Goal: Task Accomplishment & Management: Manage account settings

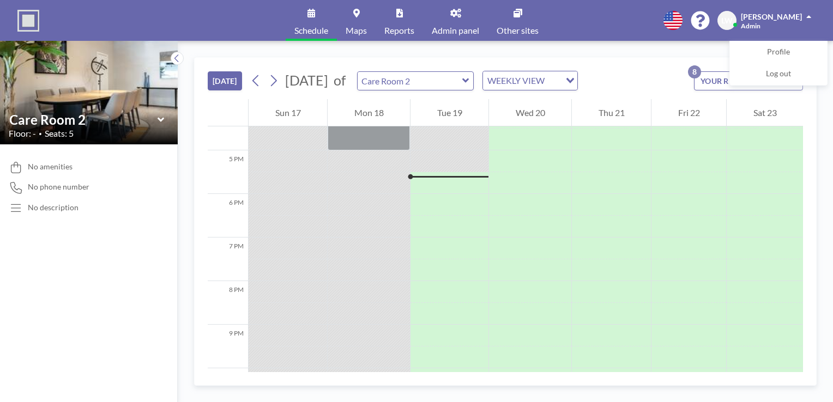
scroll to position [741, 0]
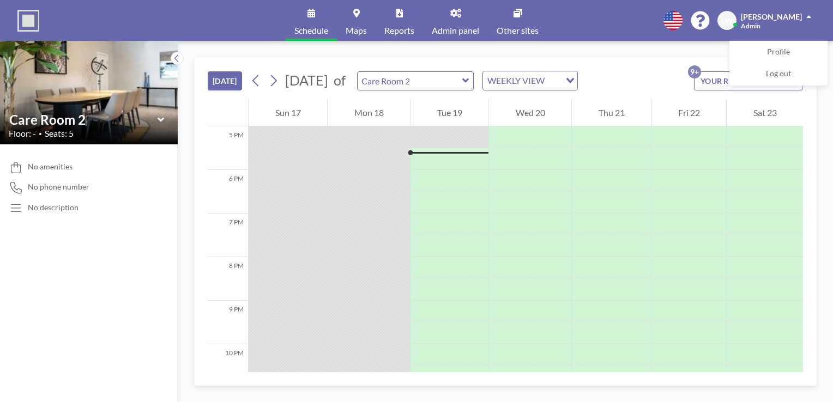
click at [560, 80] on div "WEEKLY VIEW" at bounding box center [521, 79] width 77 height 16
click at [576, 108] on li "WEEKLY VIEW" at bounding box center [562, 115] width 93 height 16
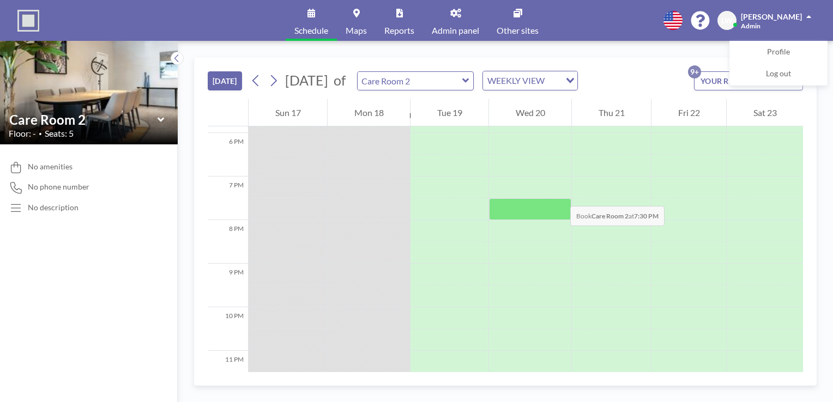
scroll to position [805, 0]
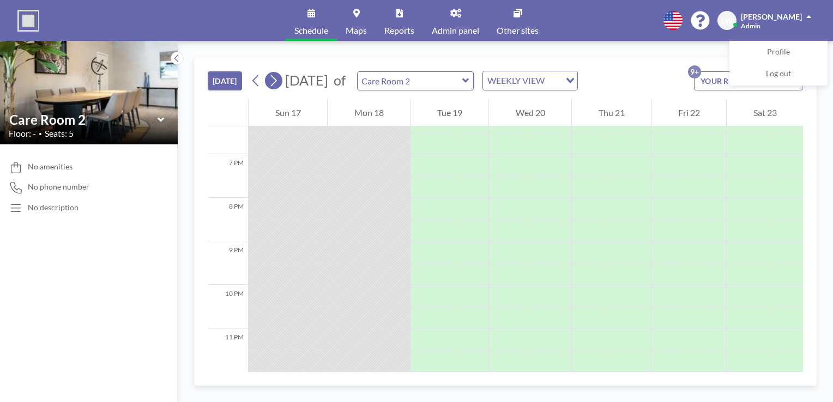
click at [272, 75] on icon at bounding box center [273, 80] width 10 height 16
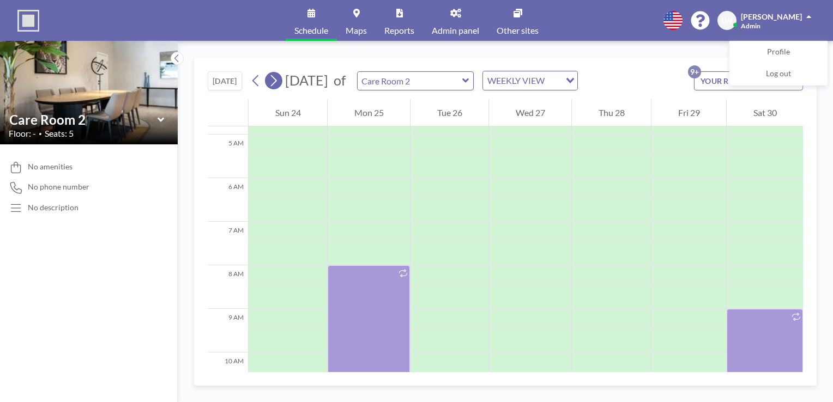
scroll to position [327, 0]
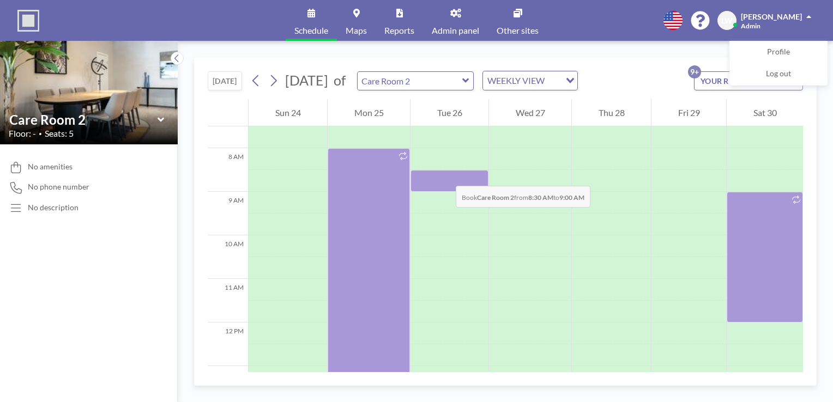
click at [445, 175] on div at bounding box center [449, 181] width 78 height 22
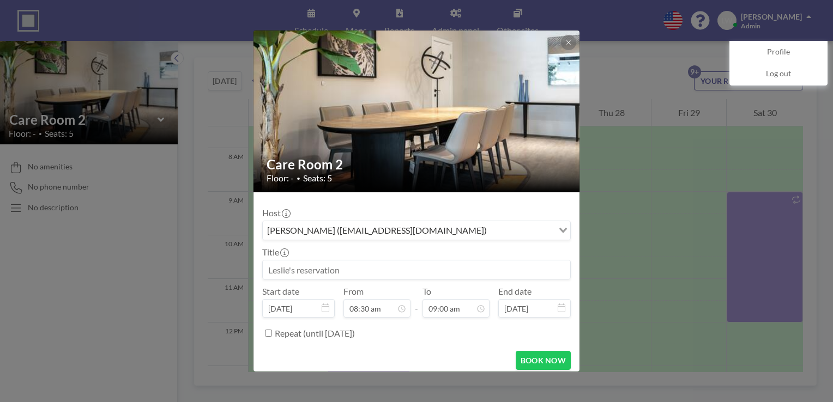
click at [559, 229] on icon "Search for option" at bounding box center [563, 230] width 8 height 5
click at [555, 228] on div "Loading..." at bounding box center [561, 229] width 17 height 16
click at [658, 145] on div "Care Room 2 Floor: - • Seats: 5 Host Leslie Wiens (lwiens@fbconcord.org) Loadin…" at bounding box center [416, 201] width 833 height 402
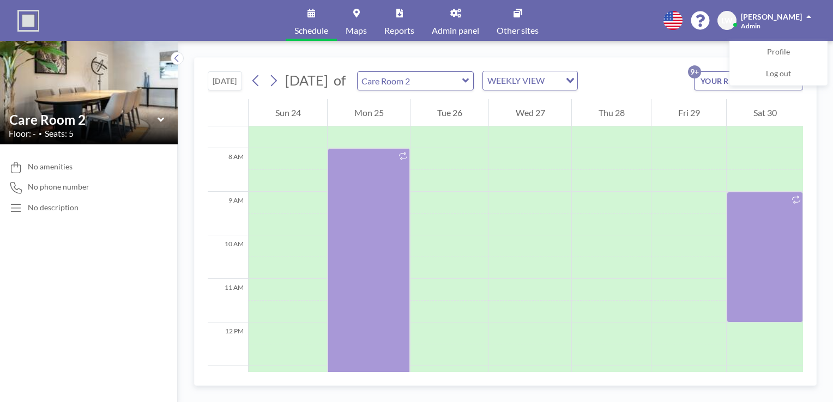
click at [159, 124] on icon at bounding box center [160, 119] width 7 height 11
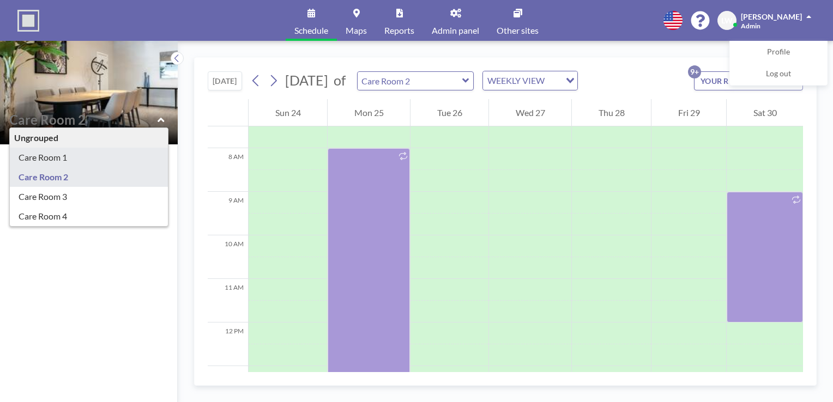
type input "Care Room 1"
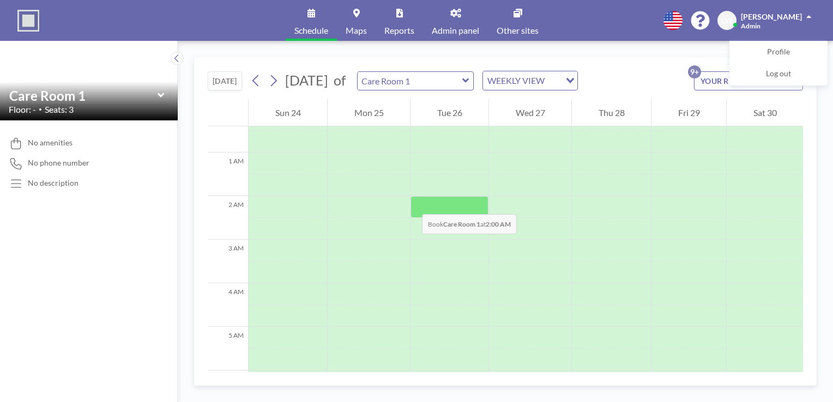
scroll to position [0, 0]
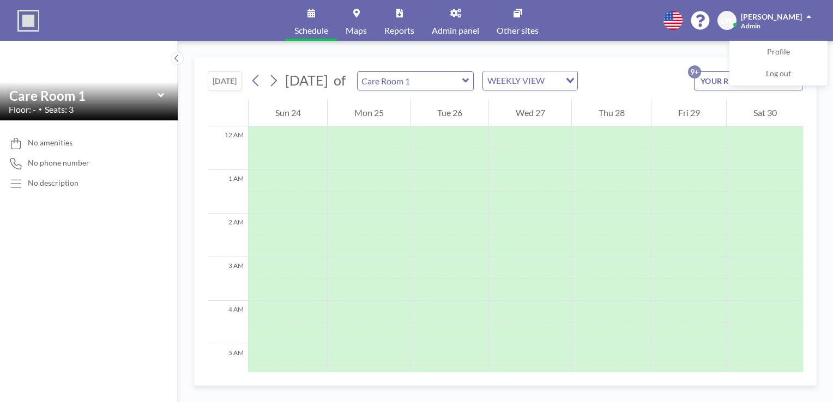
click at [161, 93] on icon at bounding box center [160, 95] width 7 height 11
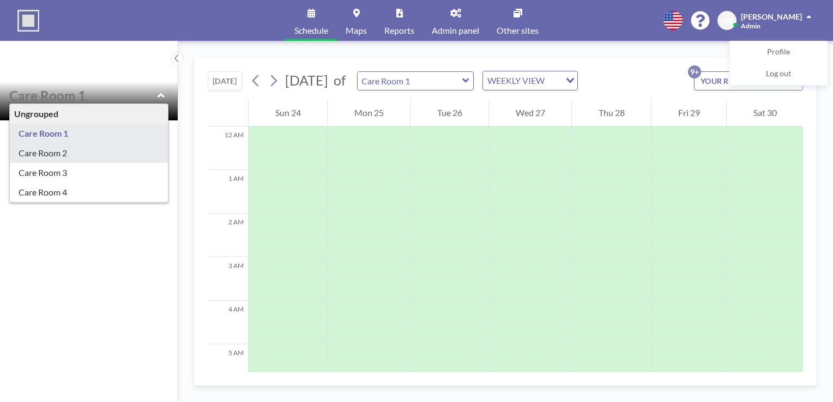
type input "Care Room 2"
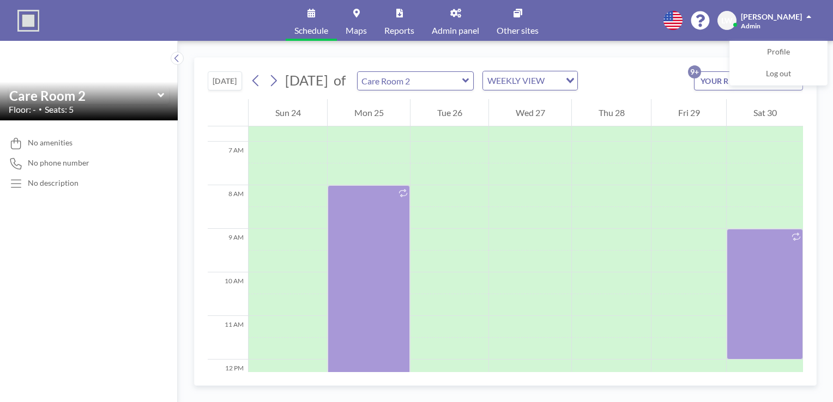
scroll to position [327, 0]
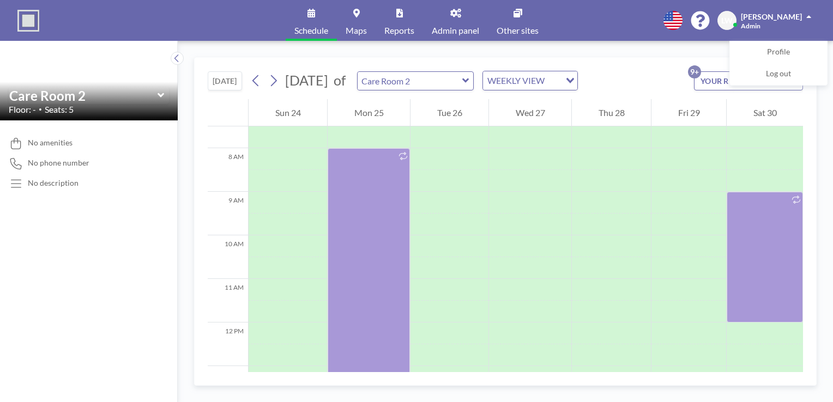
click at [153, 104] on div "Floor: - • Seats: 5" at bounding box center [89, 109] width 160 height 11
click at [157, 99] on icon at bounding box center [160, 95] width 7 height 11
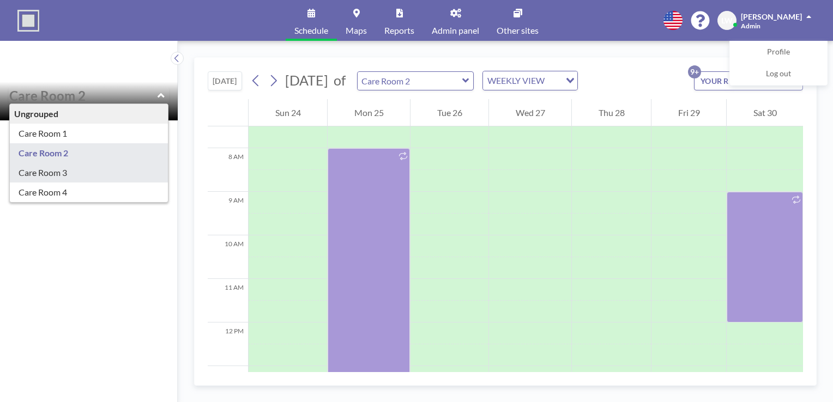
type input "Care Room 3"
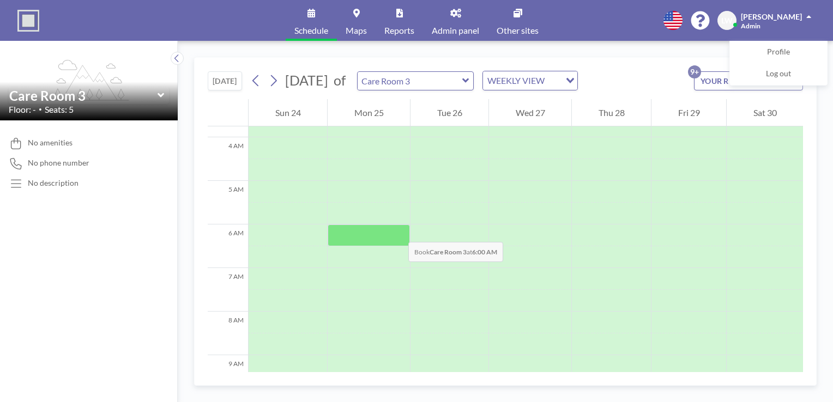
scroll to position [272, 0]
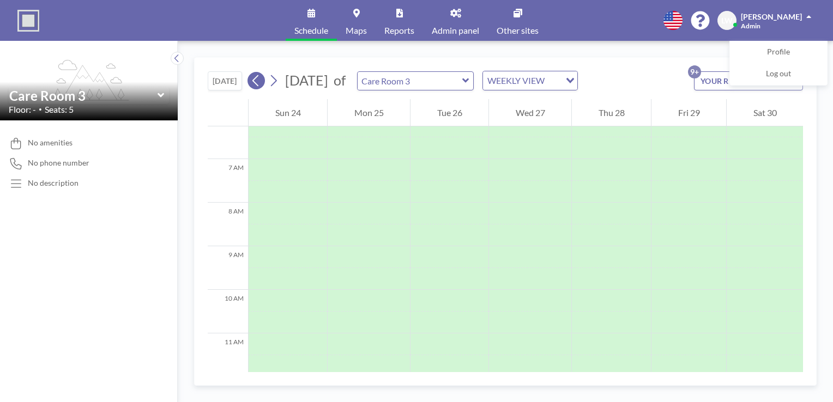
click at [252, 80] on button at bounding box center [255, 80] width 17 height 17
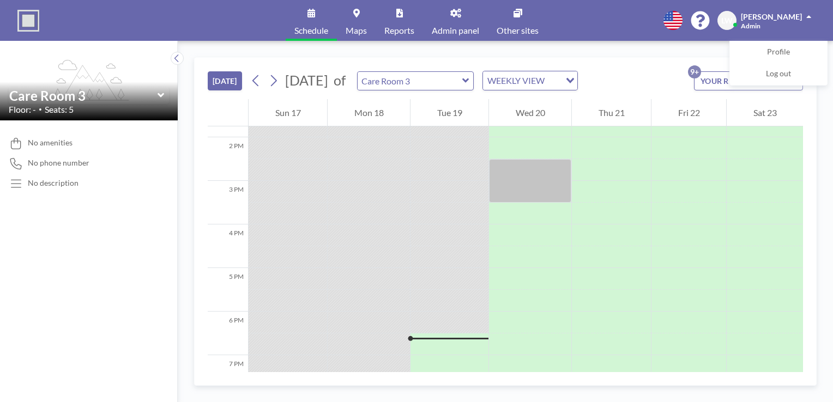
scroll to position [587, 0]
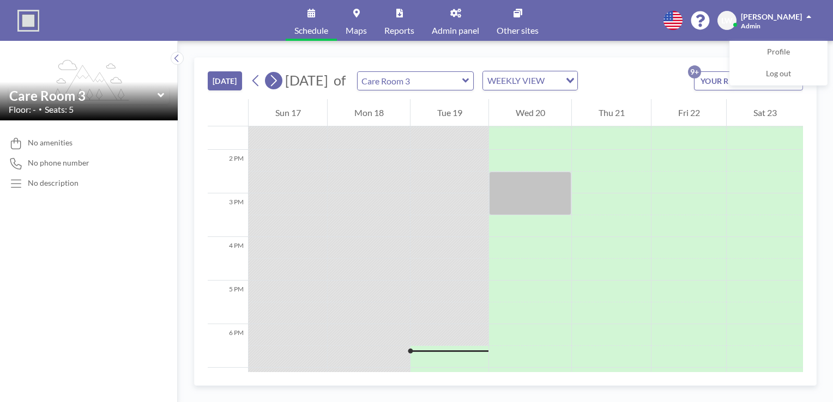
click at [273, 81] on icon at bounding box center [273, 80] width 10 height 16
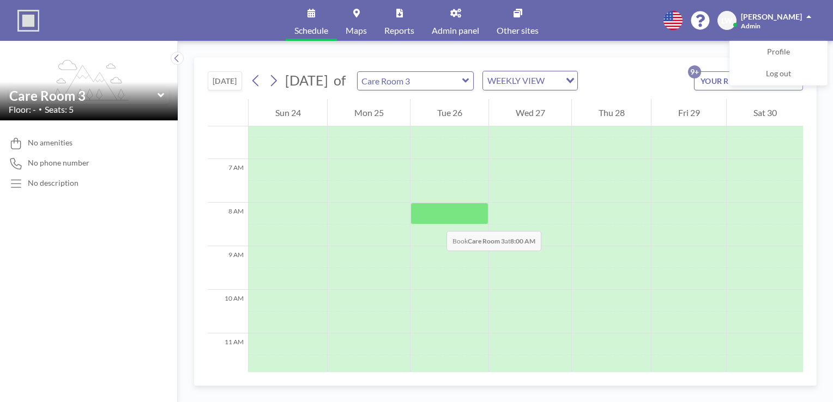
scroll to position [272, 0]
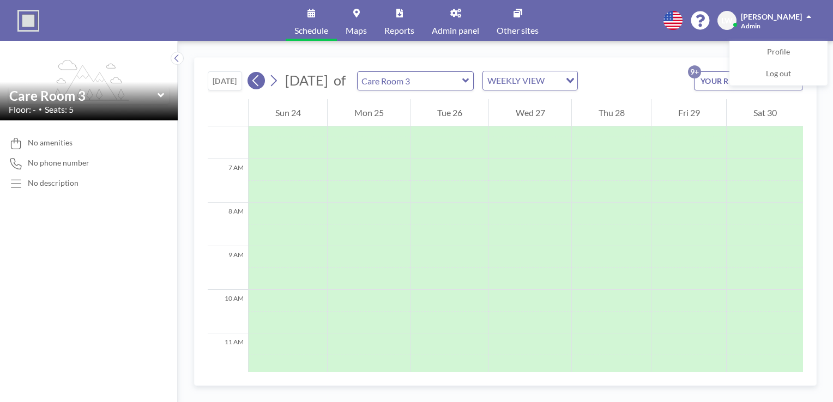
click at [260, 82] on icon at bounding box center [256, 80] width 10 height 16
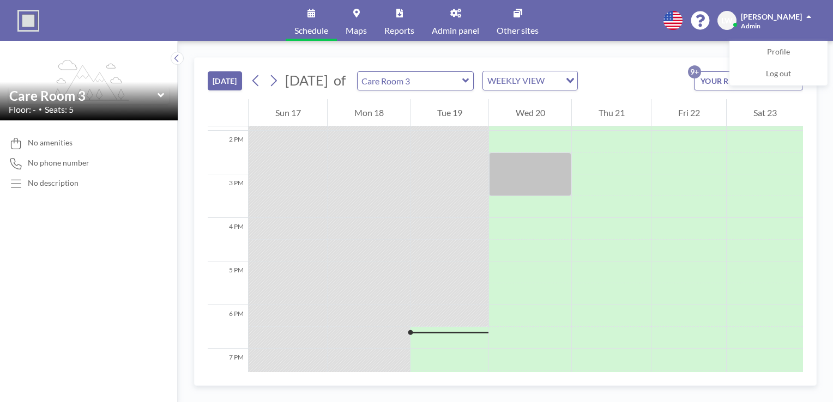
scroll to position [567, 0]
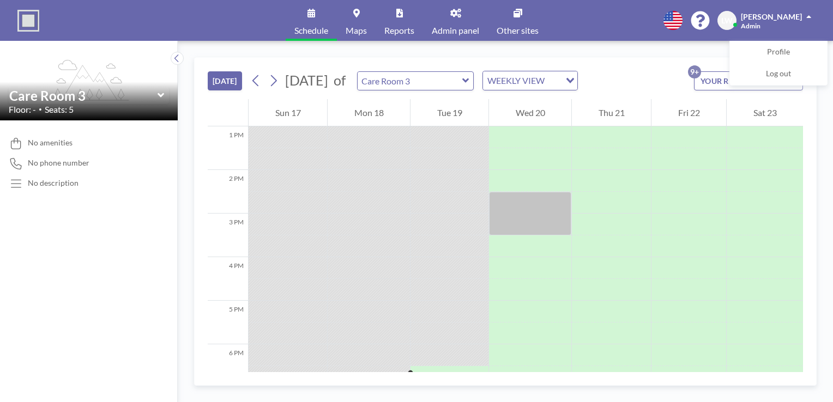
click at [163, 99] on icon at bounding box center [160, 95] width 7 height 11
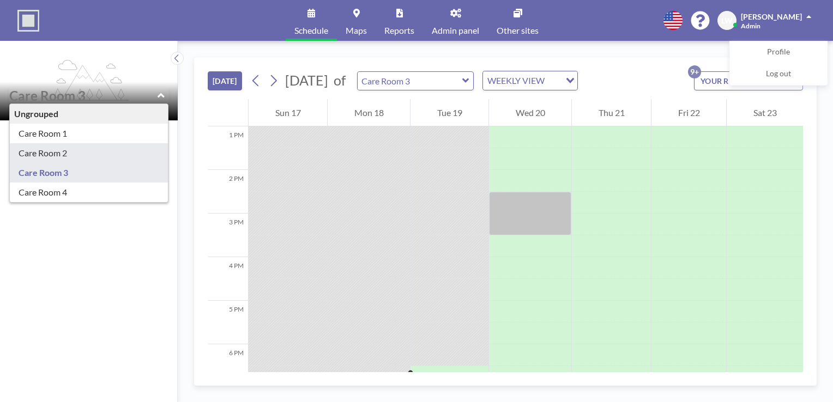
type input "Care Room 2"
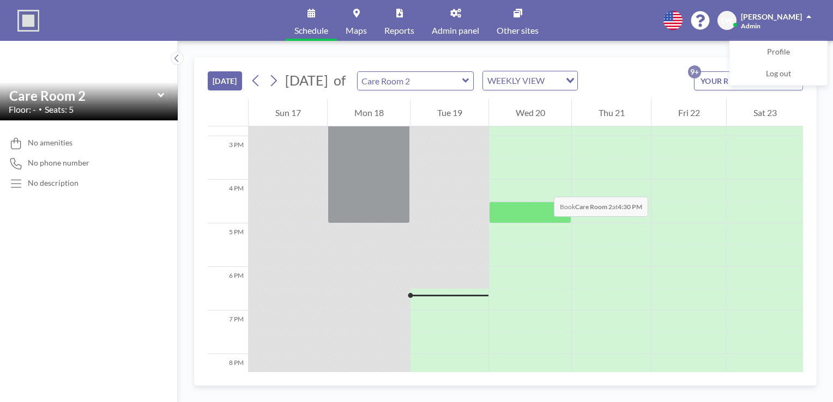
scroll to position [641, 0]
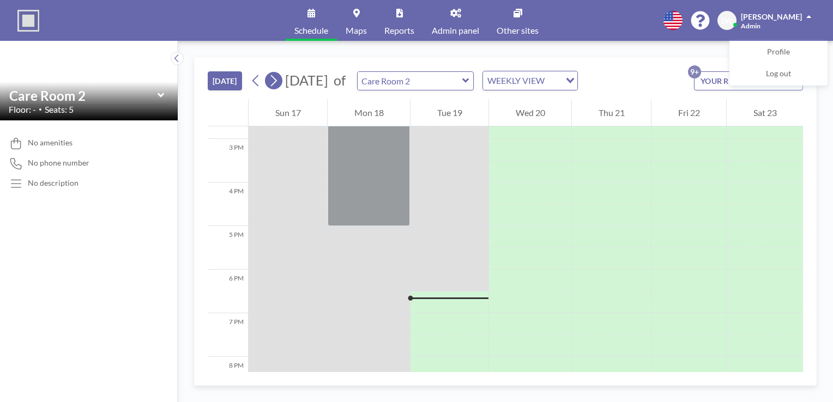
click at [275, 83] on icon at bounding box center [274, 80] width 6 height 11
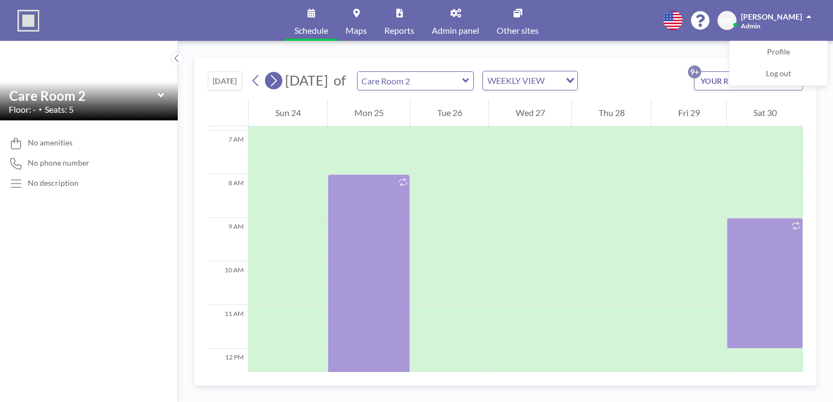
scroll to position [327, 0]
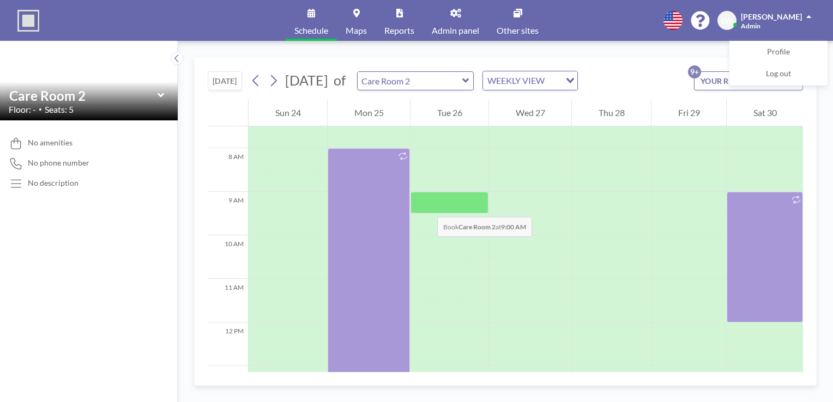
click at [426, 206] on div at bounding box center [449, 203] width 78 height 22
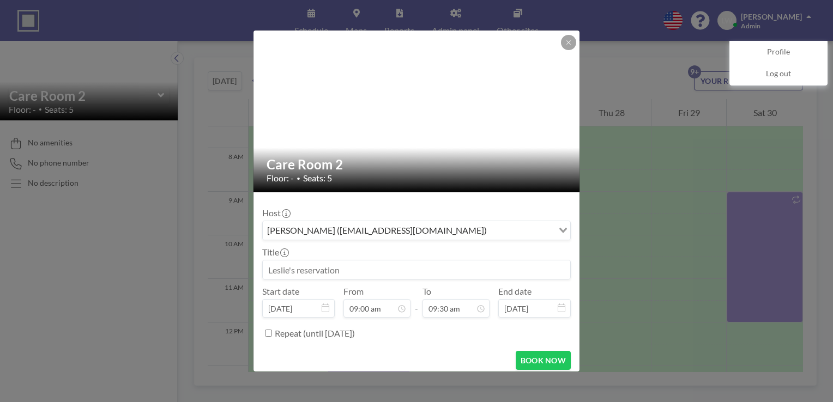
click at [281, 272] on input at bounding box center [416, 269] width 307 height 19
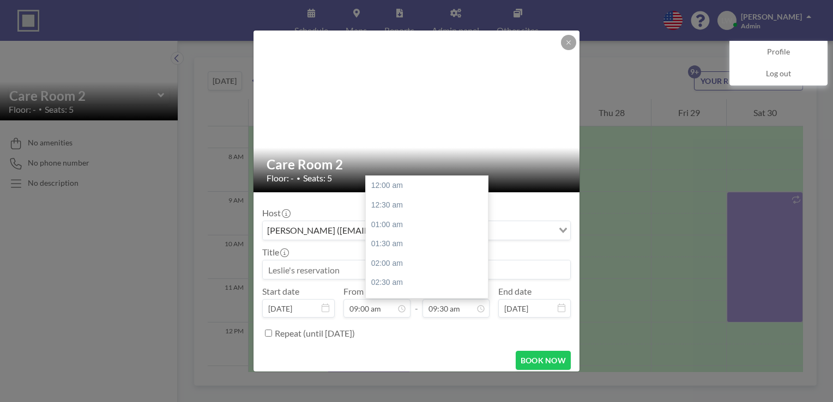
scroll to position [368, 0]
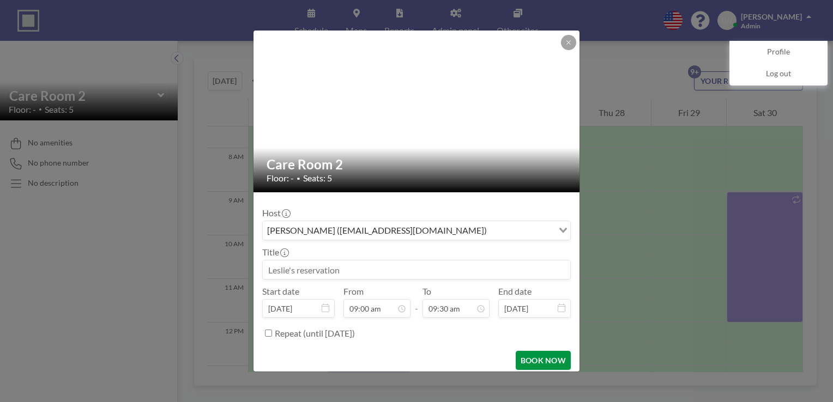
click at [529, 359] on button "BOOK NOW" at bounding box center [542, 360] width 55 height 19
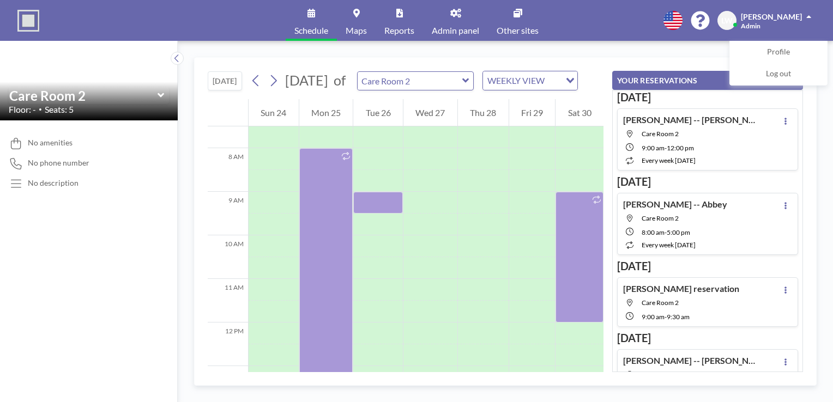
scroll to position [54, 0]
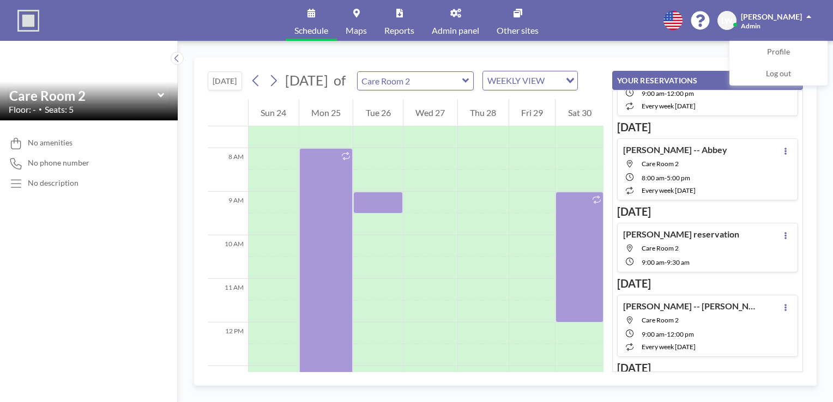
click at [455, 17] on icon at bounding box center [455, 13] width 11 height 9
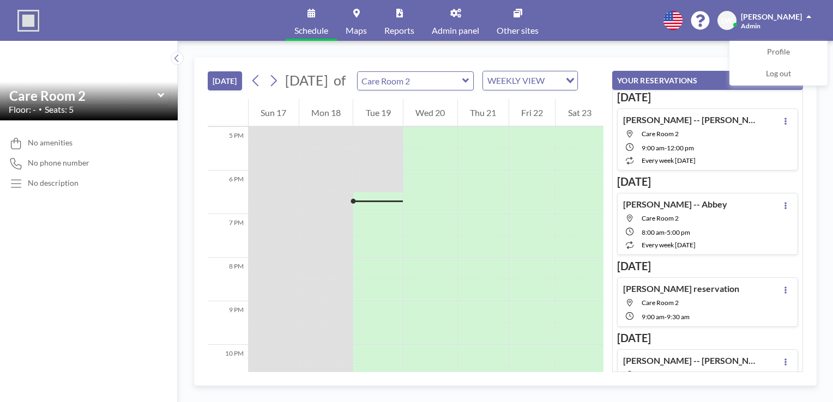
scroll to position [785, 0]
click at [157, 104] on div "Floor: - • Seats: 5" at bounding box center [89, 109] width 160 height 11
click at [159, 95] on icon at bounding box center [160, 95] width 7 height 4
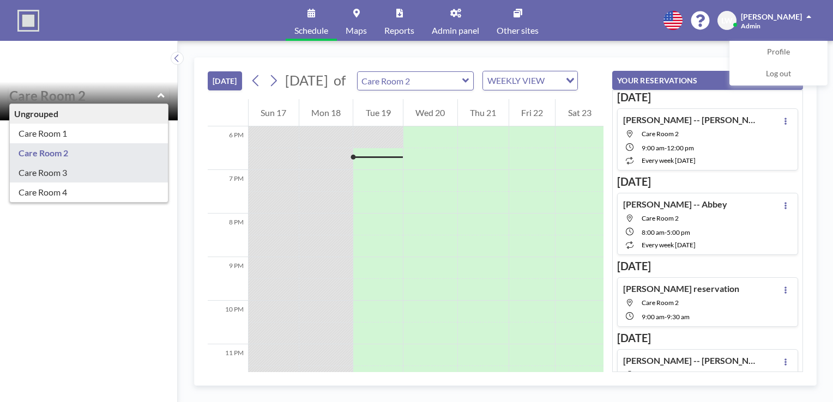
type input "Care Room 3"
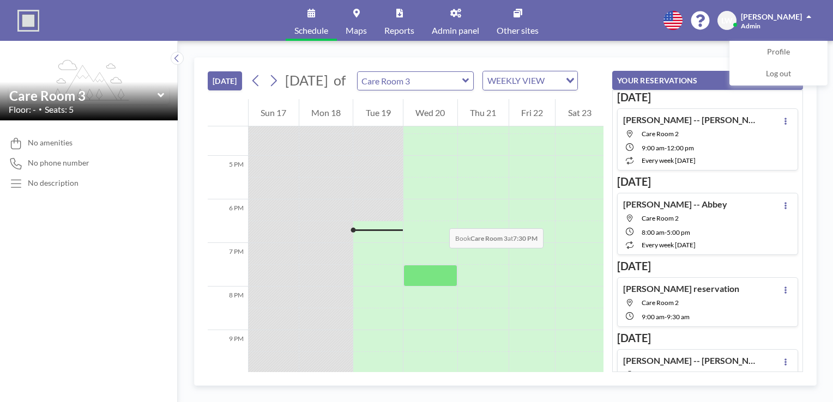
scroll to position [621, 0]
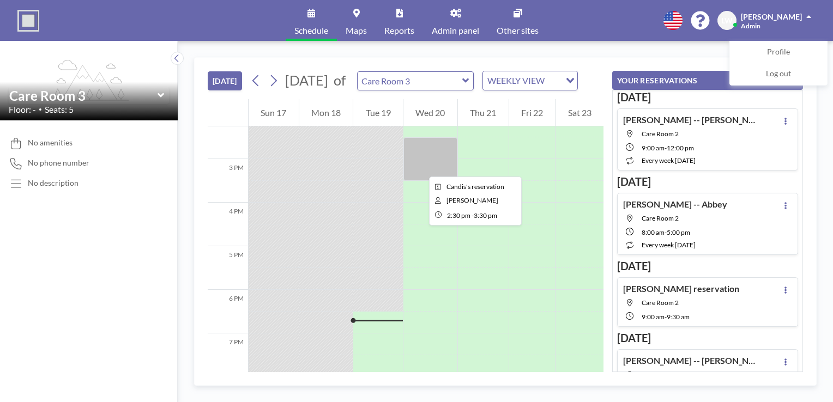
click at [420, 167] on div at bounding box center [430, 159] width 54 height 44
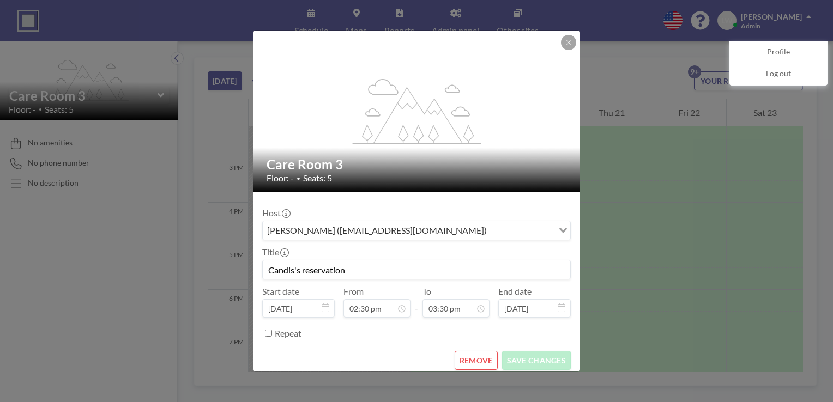
scroll to position [562, 0]
click at [270, 332] on input "Repeat" at bounding box center [268, 333] width 7 height 7
checkbox input "true"
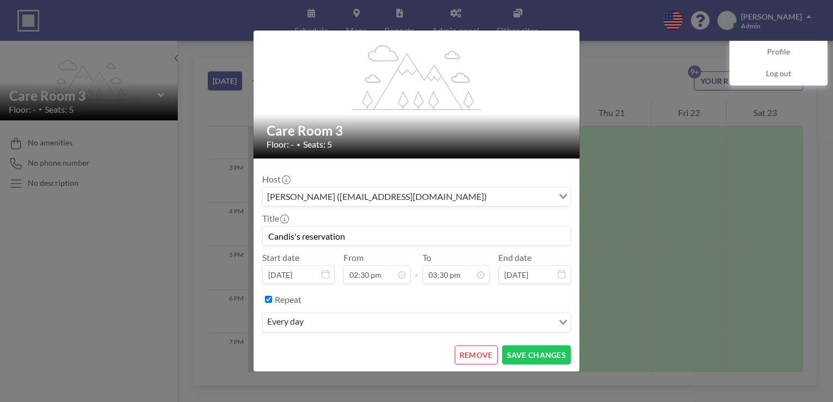
click at [331, 324] on input "Search for option" at bounding box center [429, 322] width 245 height 14
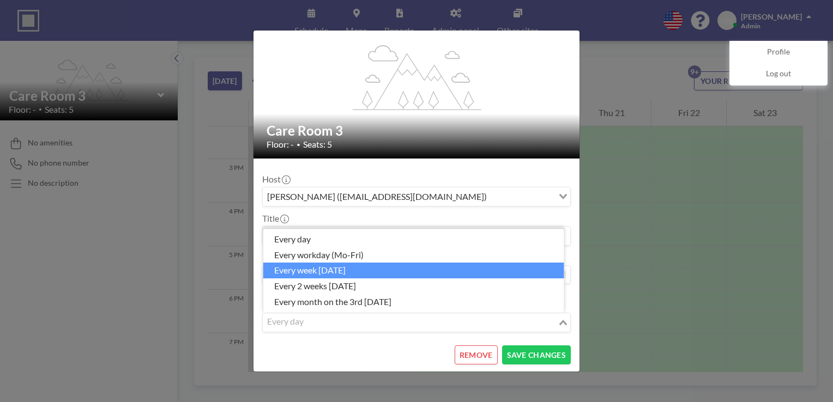
click at [314, 270] on li "every week [DATE]" at bounding box center [413, 271] width 301 height 16
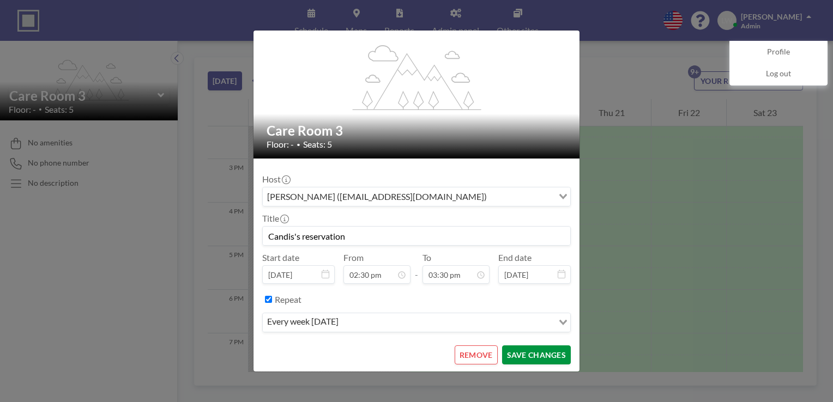
click at [528, 356] on button "SAVE CHANGES" at bounding box center [536, 354] width 69 height 19
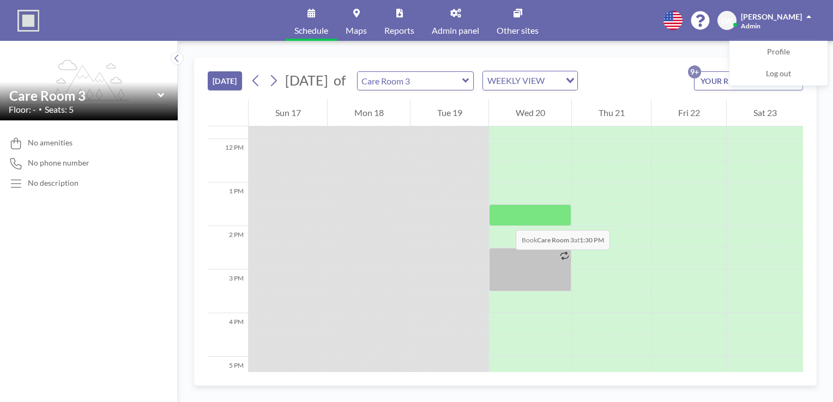
scroll to position [512, 0]
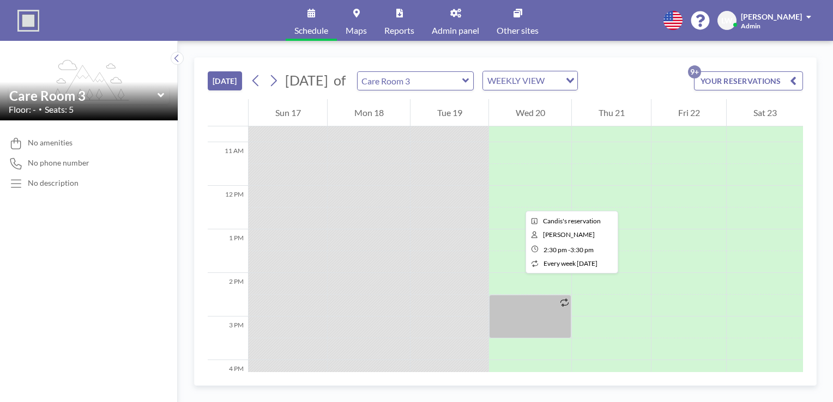
scroll to position [458, 0]
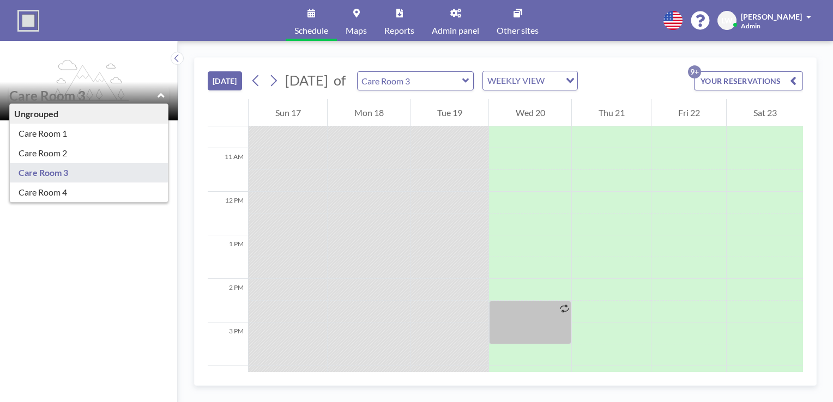
click at [156, 96] on div "Ungrouped Care Room 1 Care Room 2 Care Room 3 Care Room 4" at bounding box center [89, 95] width 160 height 17
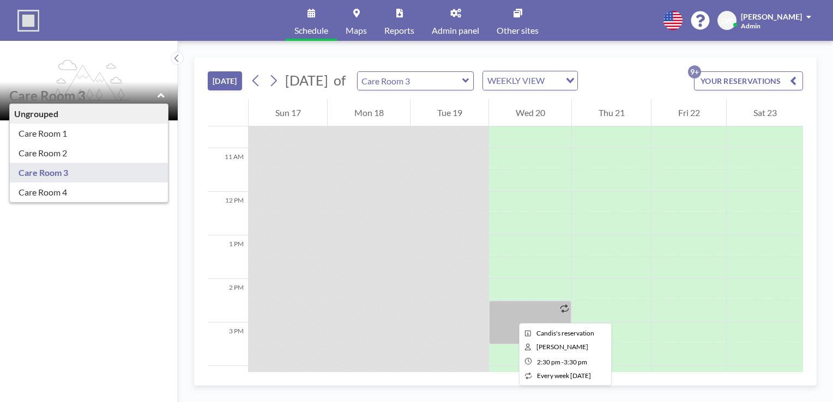
type input "Care Room 3"
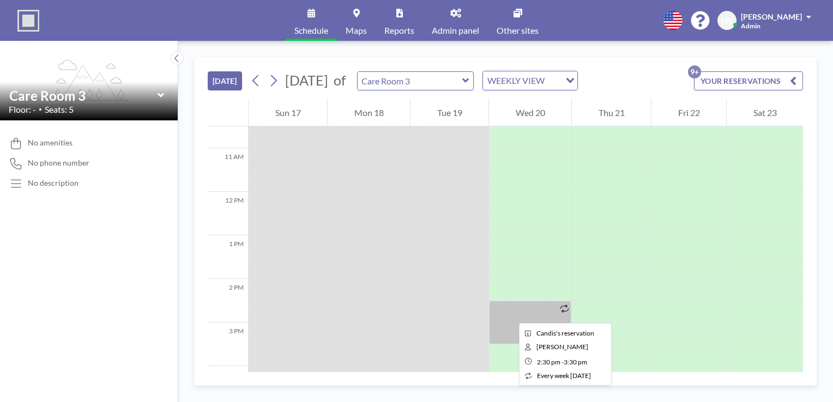
drag, startPoint x: 510, startPoint y: 313, endPoint x: 460, endPoint y: 294, distance: 53.6
click at [460, 294] on div at bounding box center [449, 290] width 78 height 22
click at [525, 319] on div at bounding box center [530, 323] width 82 height 44
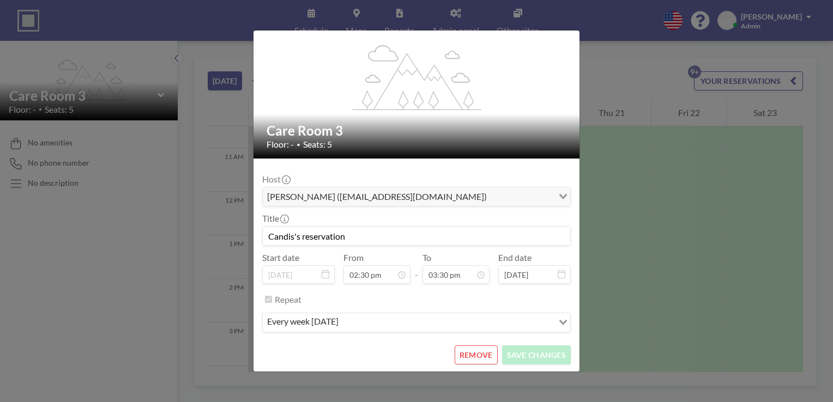
scroll to position [602, 0]
click at [312, 323] on div "every week [DATE]" at bounding box center [408, 321] width 290 height 16
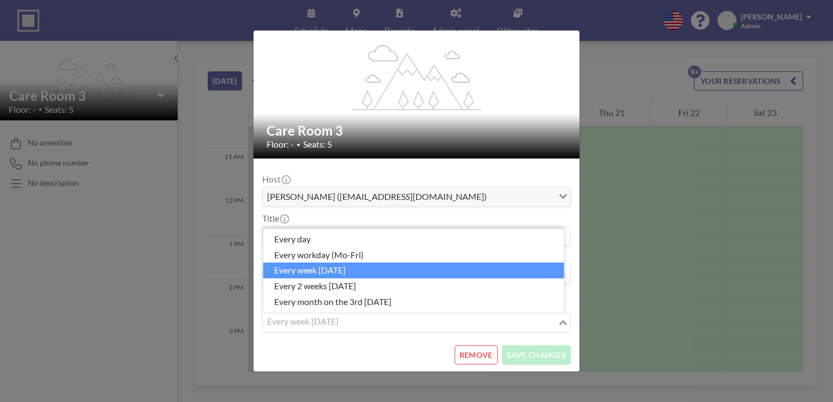
click at [312, 323] on input "Search for option" at bounding box center [410, 322] width 293 height 14
click at [301, 268] on li "every week [DATE]" at bounding box center [413, 271] width 301 height 16
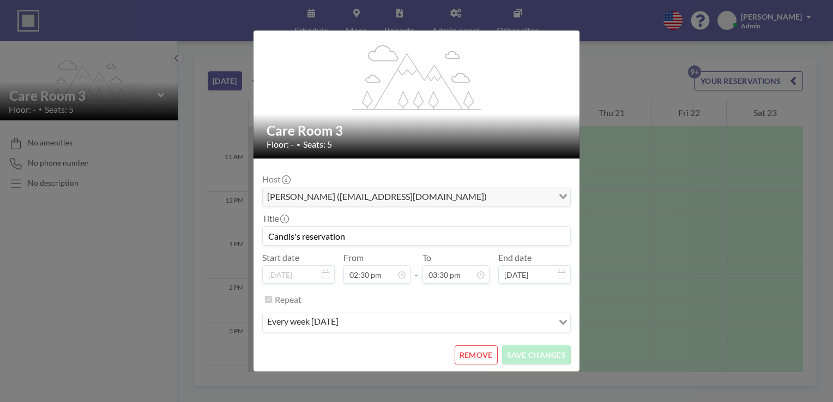
click at [691, 254] on div "flex-grow: 1.2; Care Room 3 Floor: - • Seats: 5 Host Candis Daniel (lawxs2@aol.…" at bounding box center [416, 201] width 833 height 402
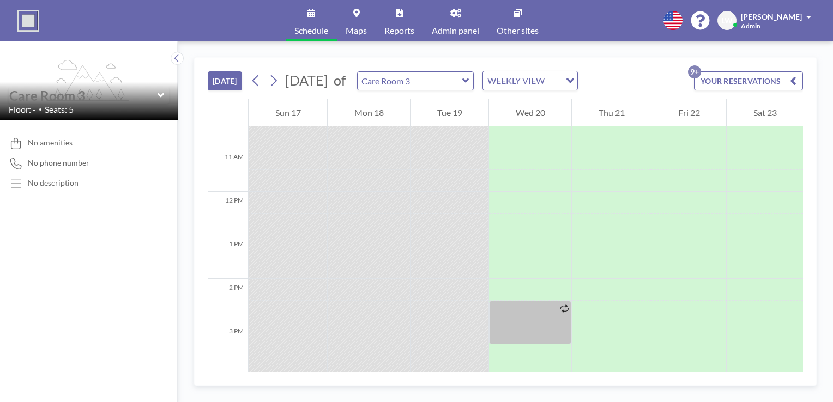
click at [154, 99] on input "text" at bounding box center [83, 96] width 148 height 16
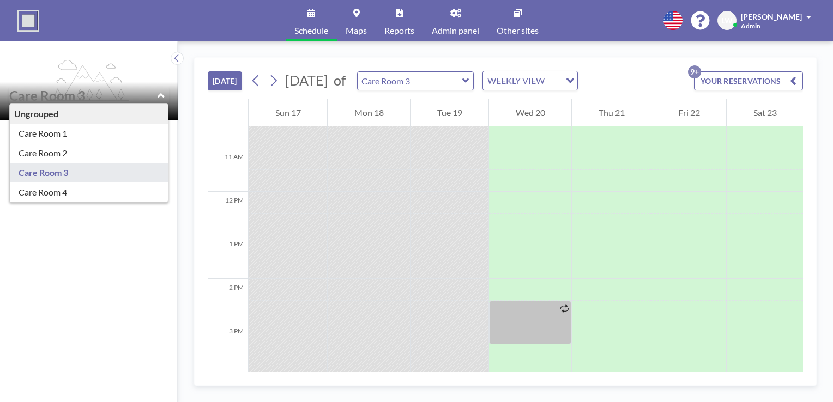
click at [154, 99] on input "text" at bounding box center [83, 96] width 148 height 16
type input "Care Room 1"
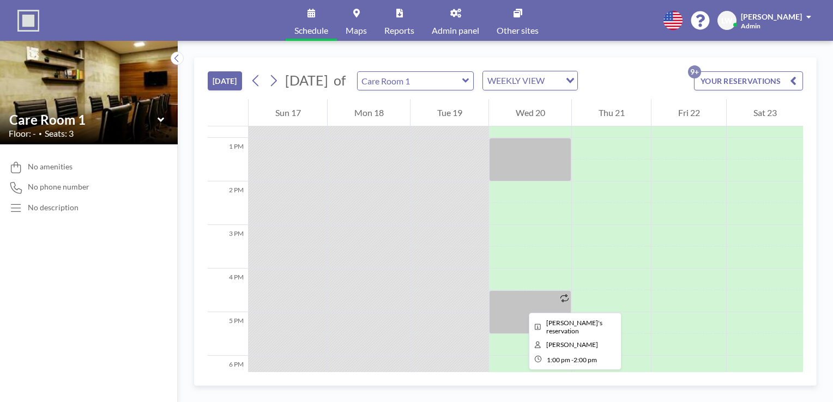
scroll to position [567, 0]
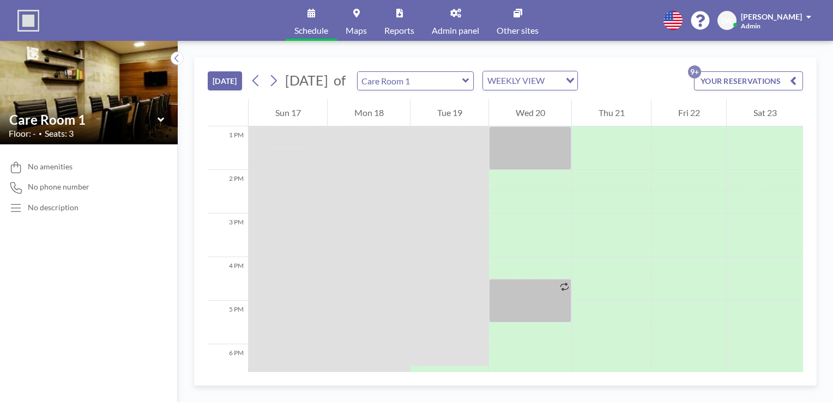
click at [159, 119] on icon at bounding box center [160, 119] width 7 height 4
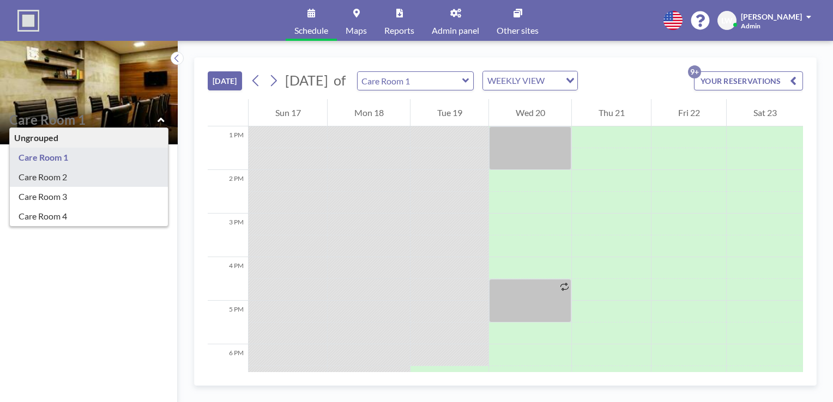
type input "Care Room 2"
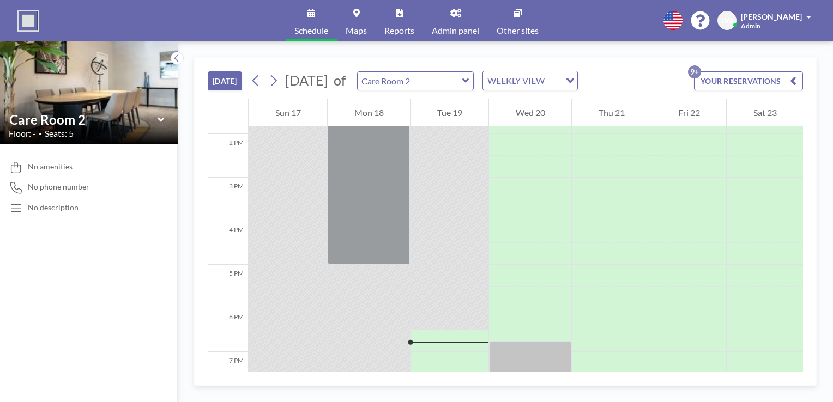
scroll to position [785, 0]
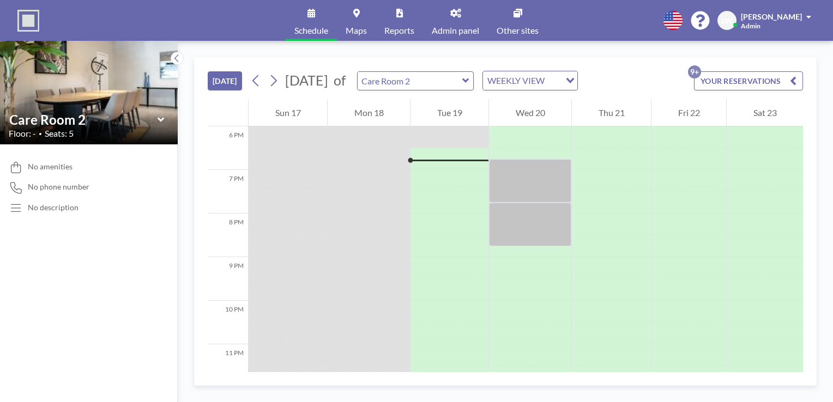
click at [161, 120] on icon at bounding box center [160, 119] width 7 height 4
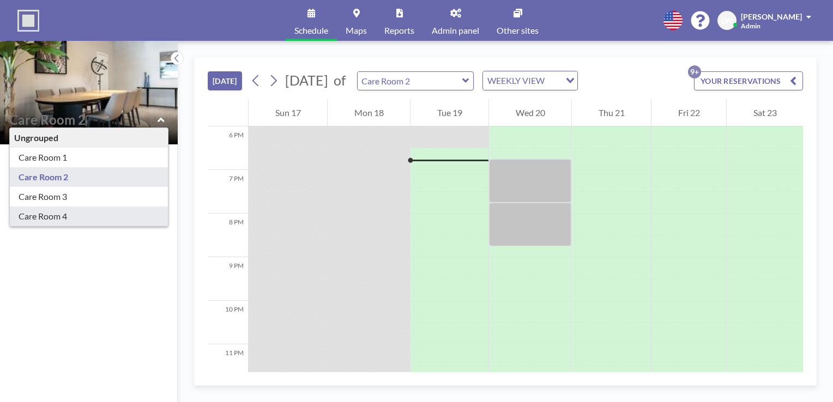
type input "Care Room 4"
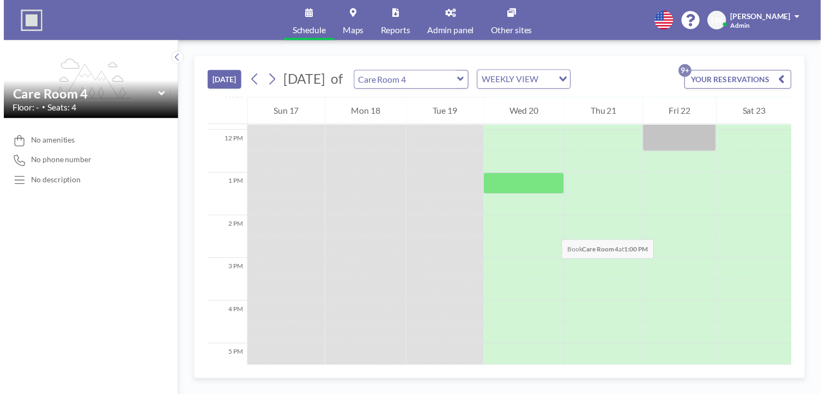
scroll to position [458, 0]
